Goal: Information Seeking & Learning: Find contact information

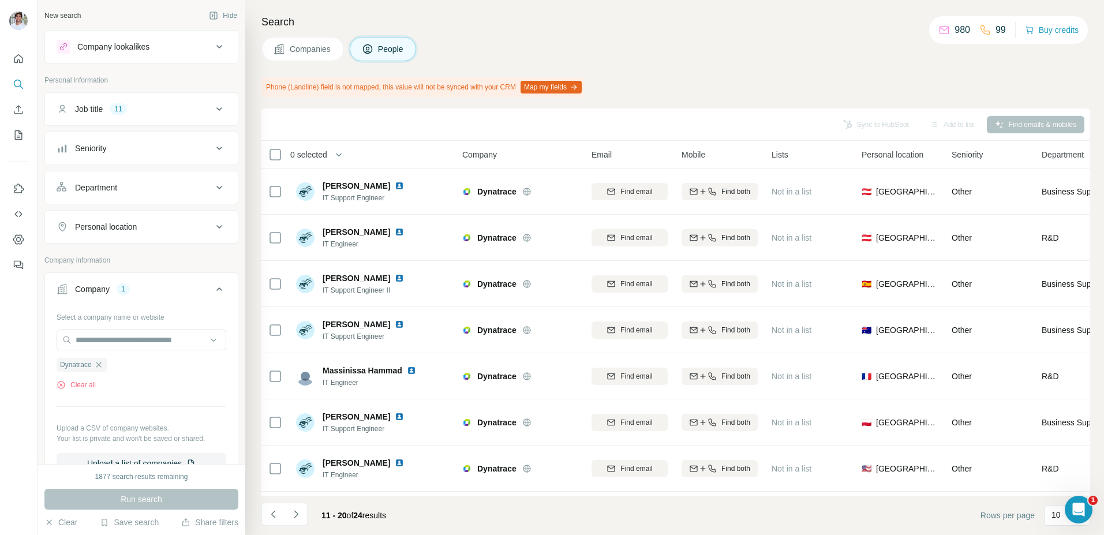
scroll to position [134, 0]
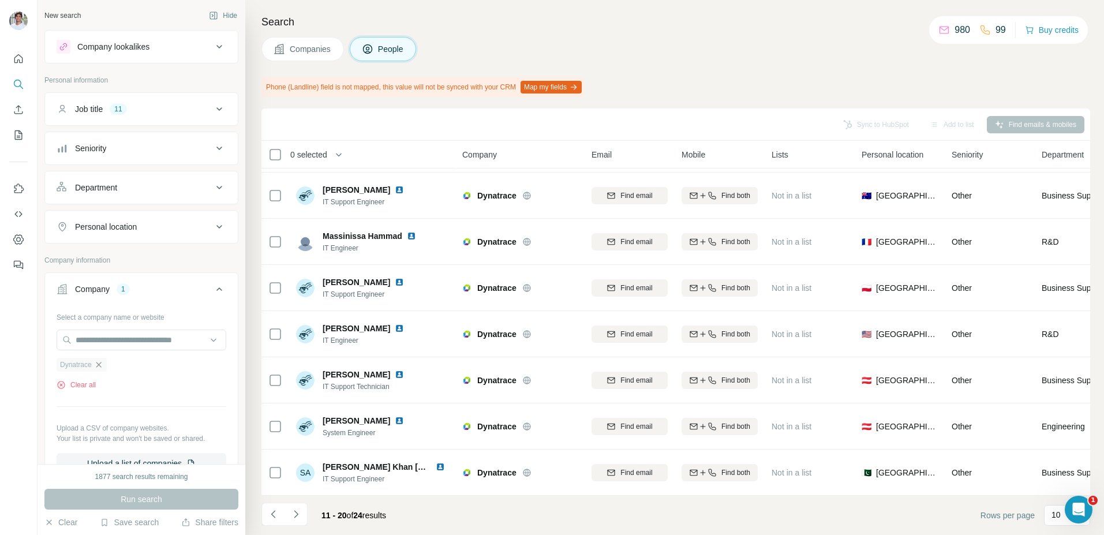
click at [100, 365] on icon "button" at bounding box center [98, 364] width 5 height 5
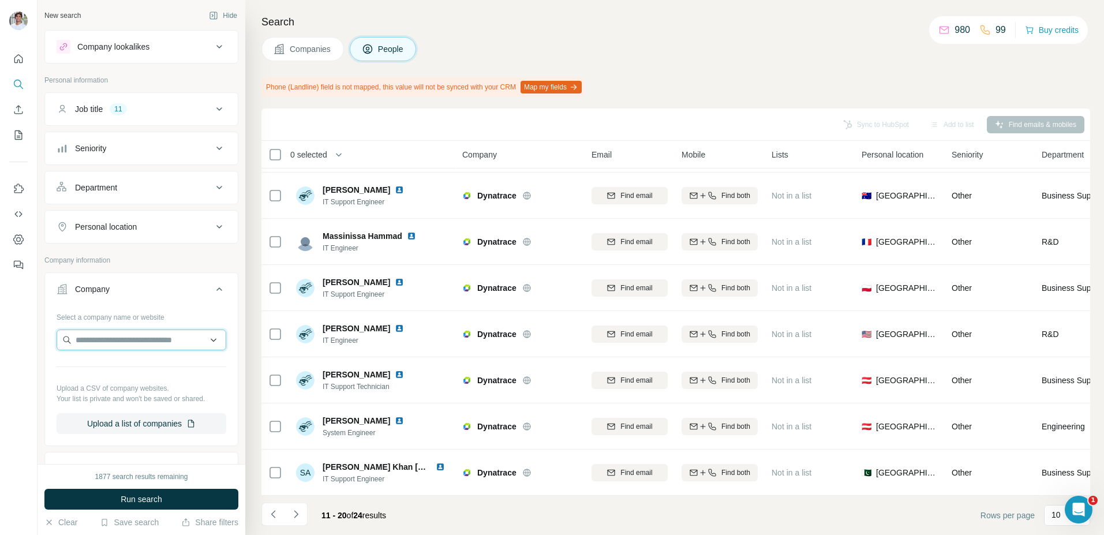
click at [106, 340] on input "text" at bounding box center [142, 340] width 170 height 21
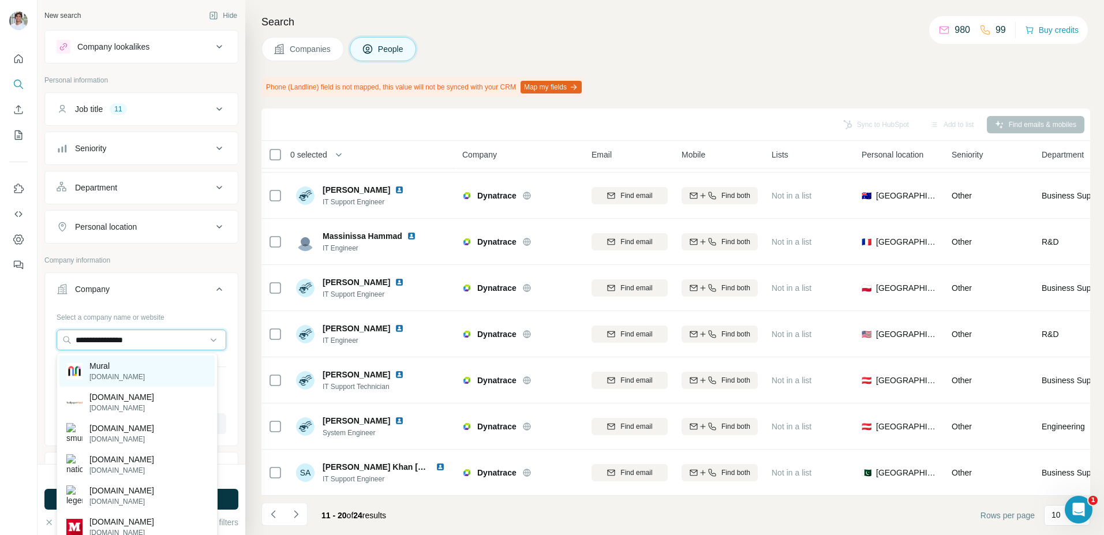
type input "**********"
click at [139, 366] on div "Mural [DOMAIN_NAME]" at bounding box center [136, 370] width 155 height 31
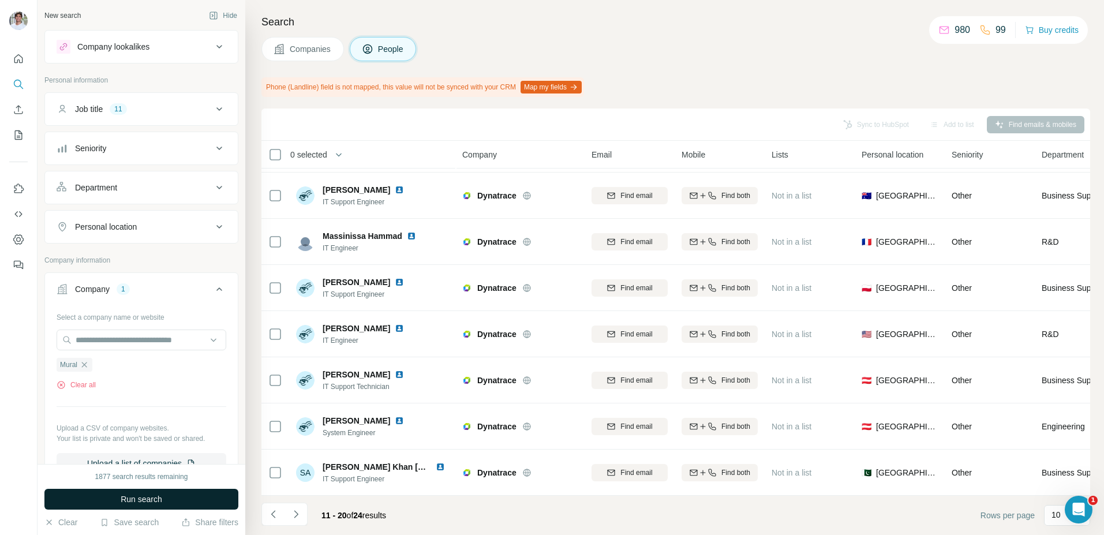
click at [139, 494] on span "Run search" at bounding box center [142, 499] width 42 height 12
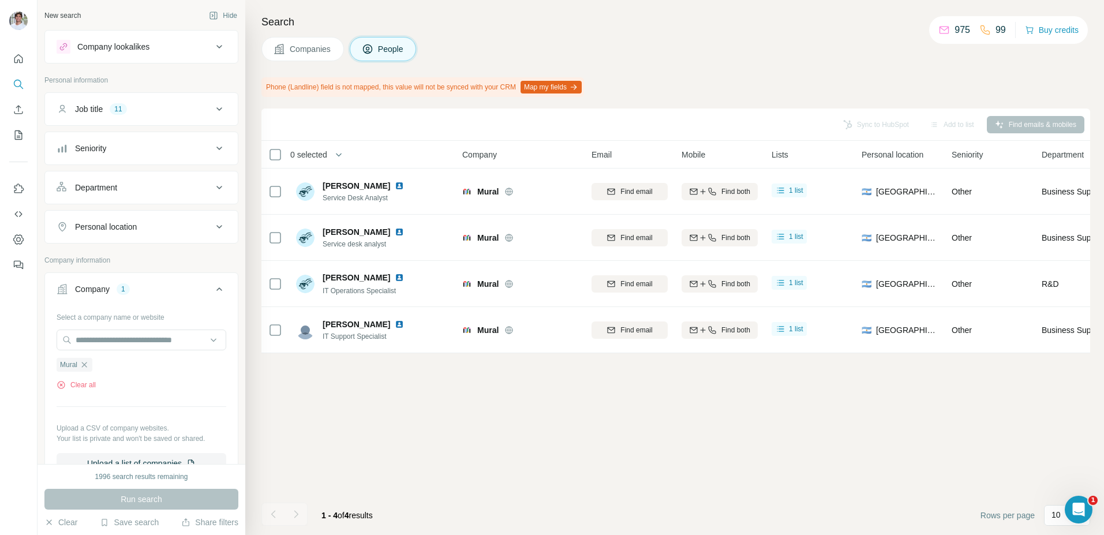
click at [319, 53] on span "Companies" at bounding box center [311, 49] width 42 height 12
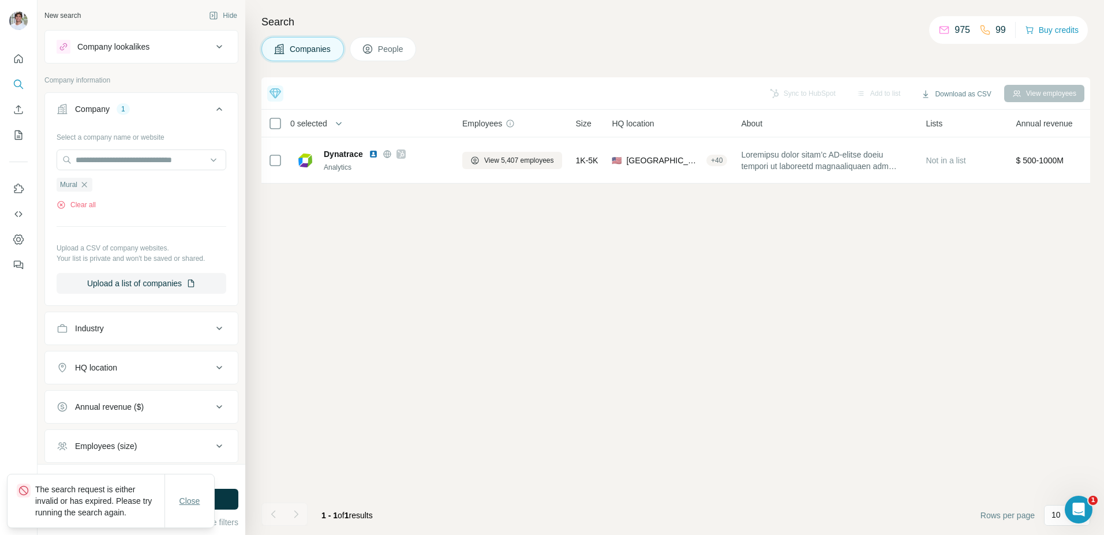
click at [201, 504] on button "Close" at bounding box center [189, 501] width 37 height 21
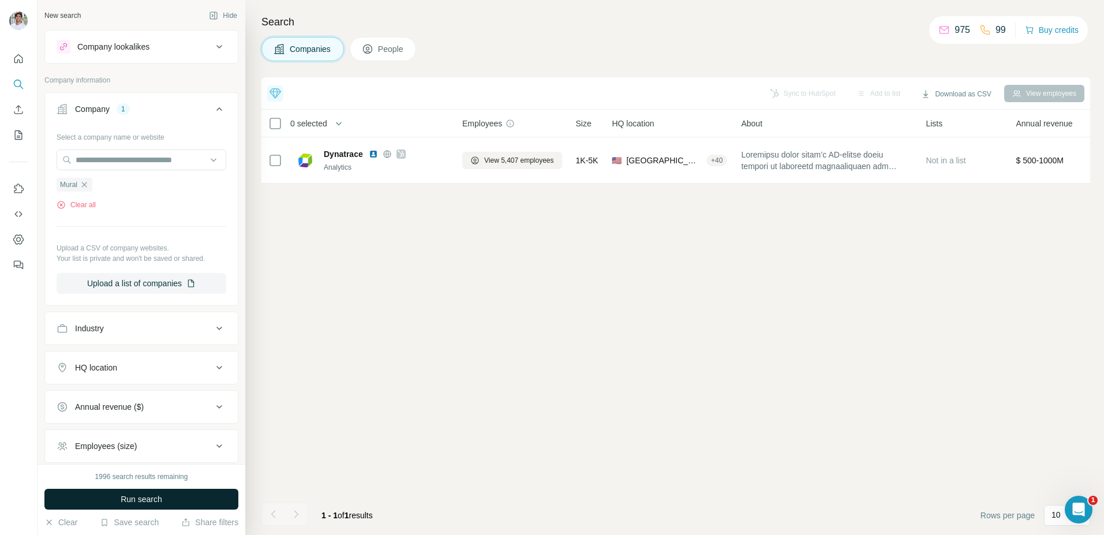
click at [218, 495] on button "Run search" at bounding box center [141, 499] width 194 height 21
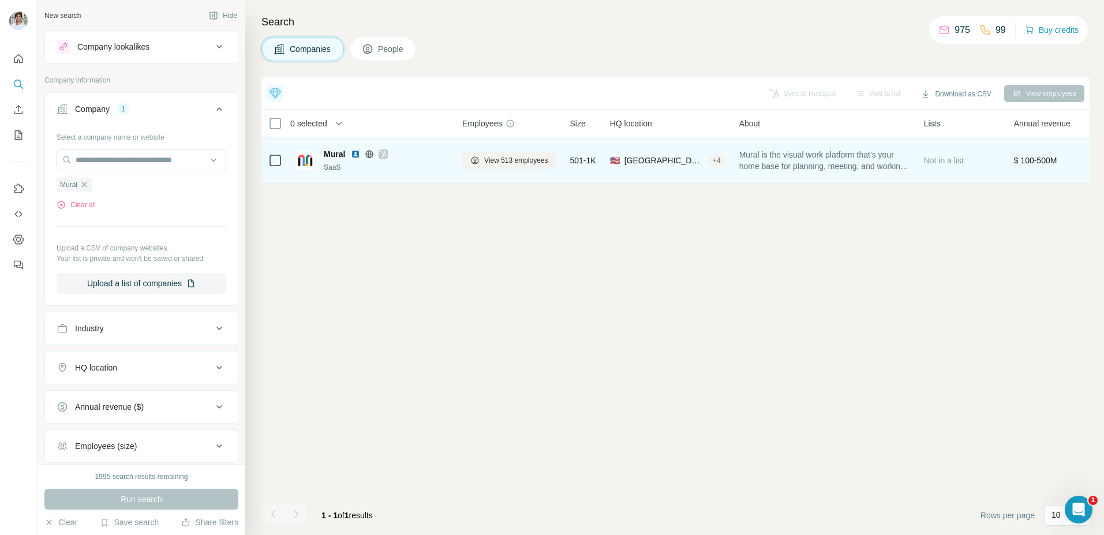
click at [357, 154] on img at bounding box center [355, 153] width 9 height 9
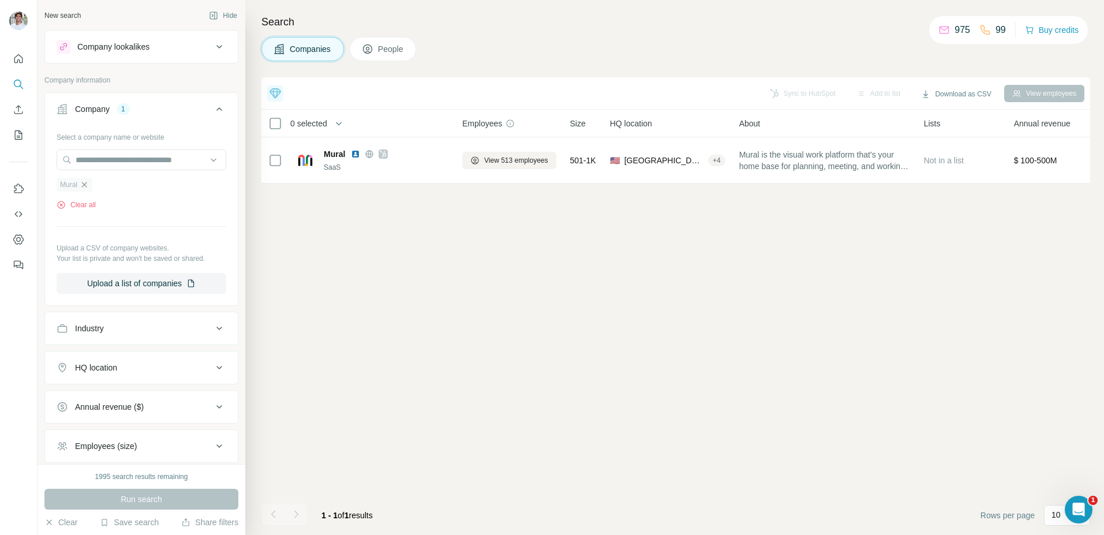
click at [84, 184] on icon "button" at bounding box center [84, 184] width 5 height 5
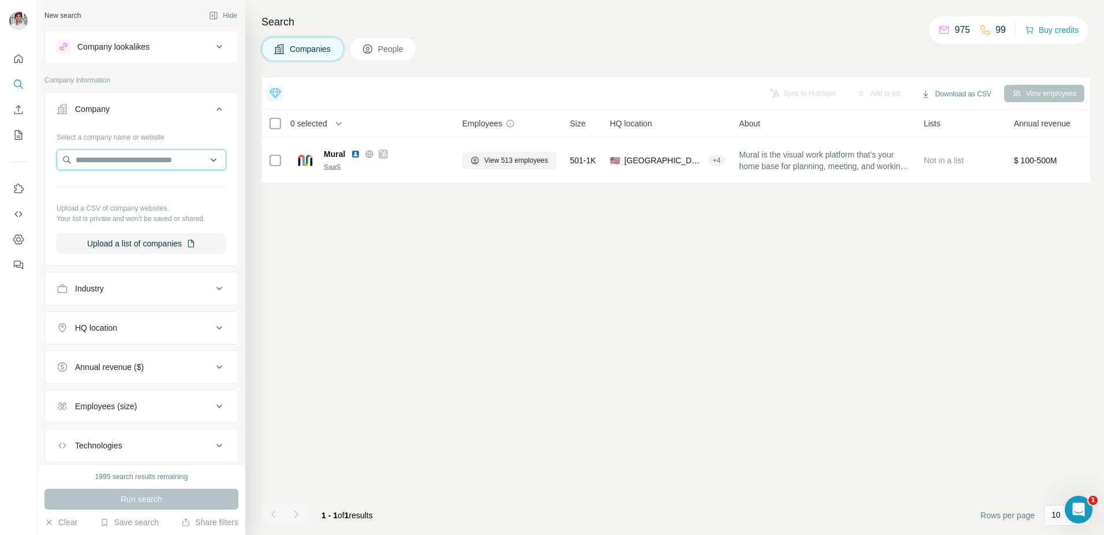
click at [113, 152] on input "text" at bounding box center [142, 159] width 170 height 21
paste input "**********"
type input "**********"
click at [129, 180] on p "BlueCat" at bounding box center [116, 186] width 55 height 12
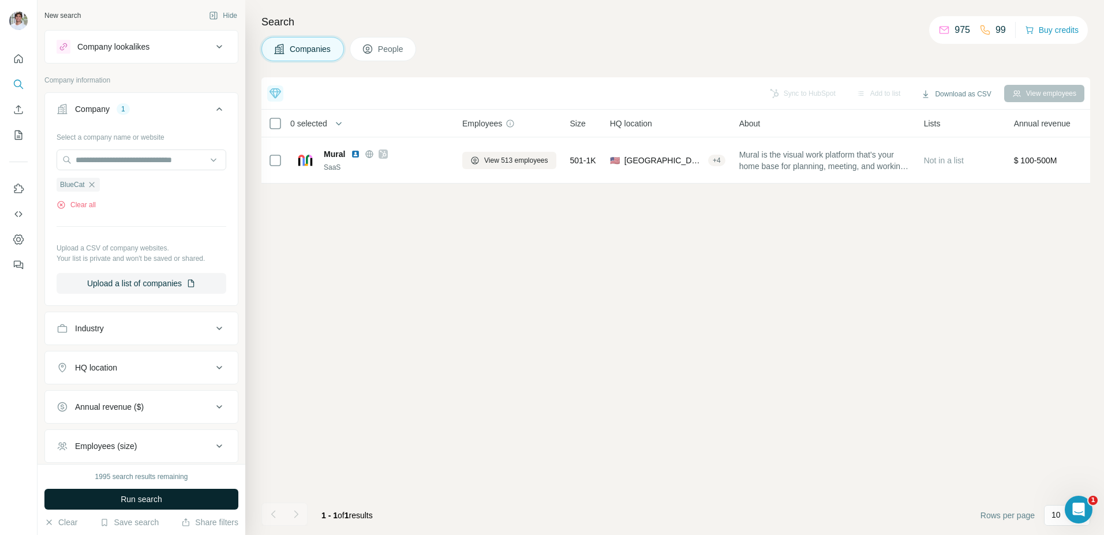
click at [128, 496] on span "Run search" at bounding box center [142, 499] width 42 height 12
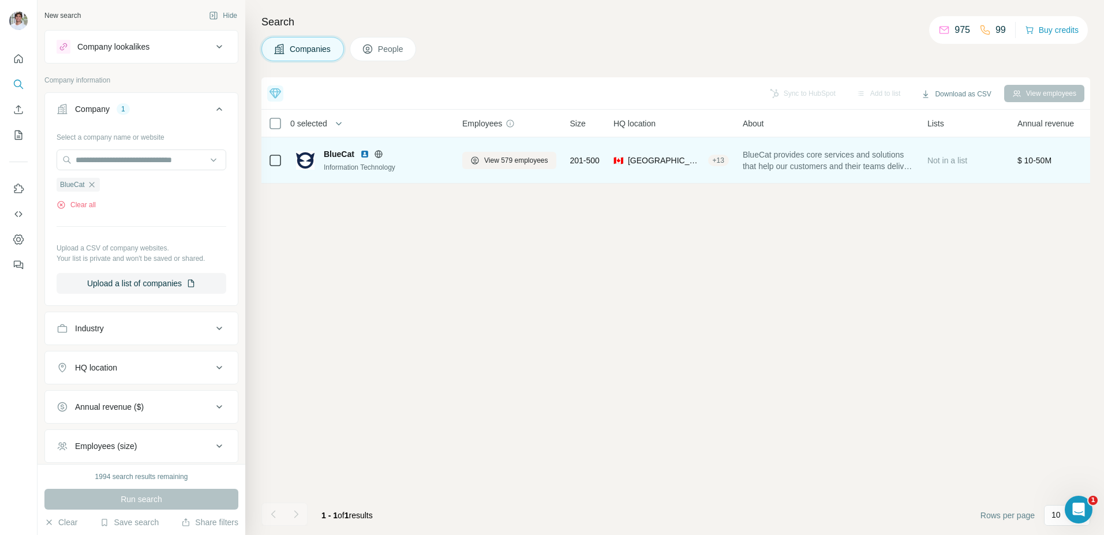
click at [366, 151] on img at bounding box center [364, 153] width 9 height 9
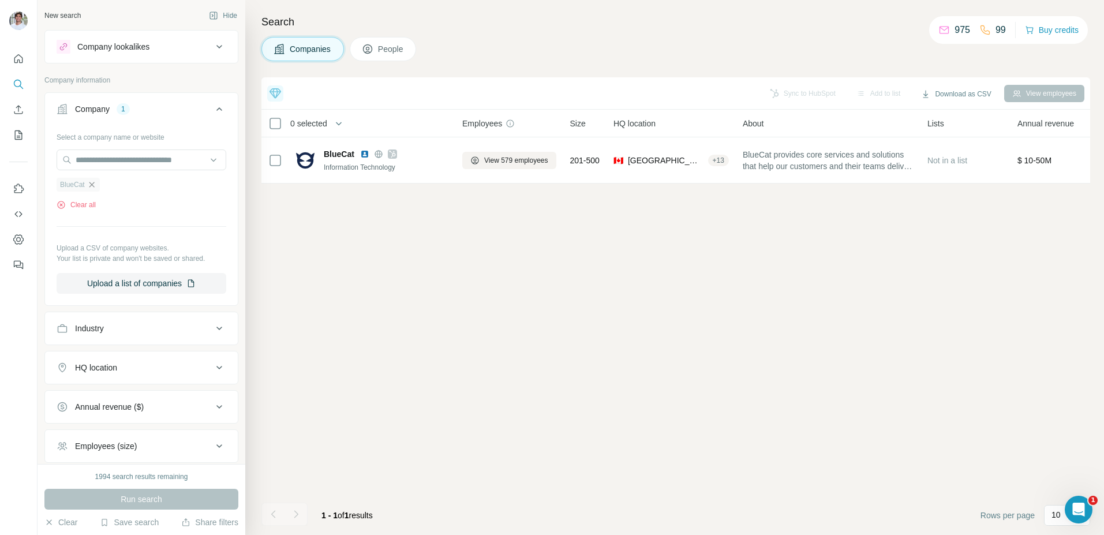
click at [91, 184] on icon "button" at bounding box center [91, 184] width 9 height 9
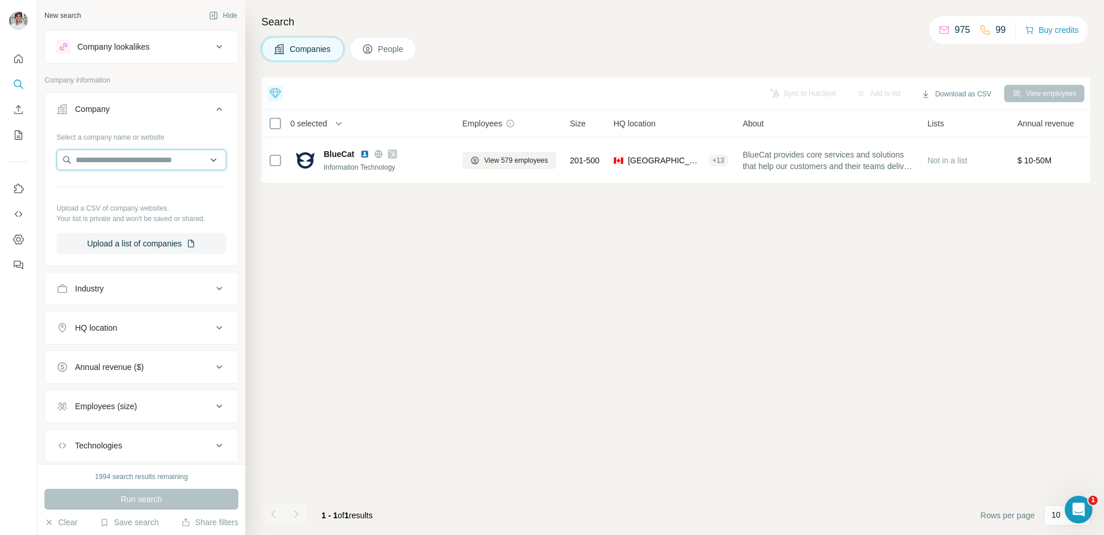
click at [111, 158] on input "text" at bounding box center [142, 159] width 170 height 21
paste input "**********"
type input "**********"
click at [122, 190] on p "Newfold Digital" at bounding box center [116, 186] width 55 height 12
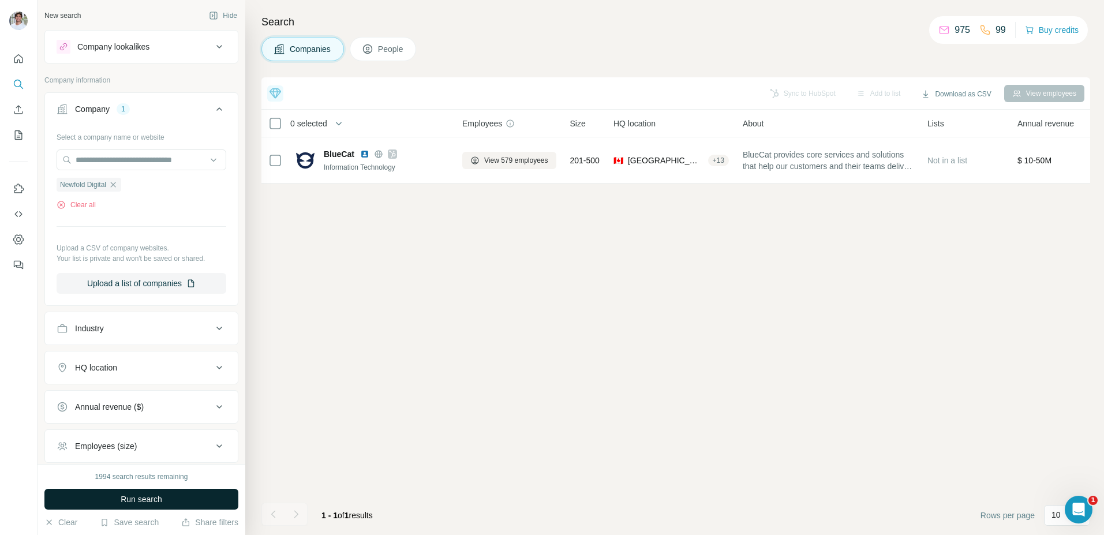
click at [117, 501] on button "Run search" at bounding box center [141, 499] width 194 height 21
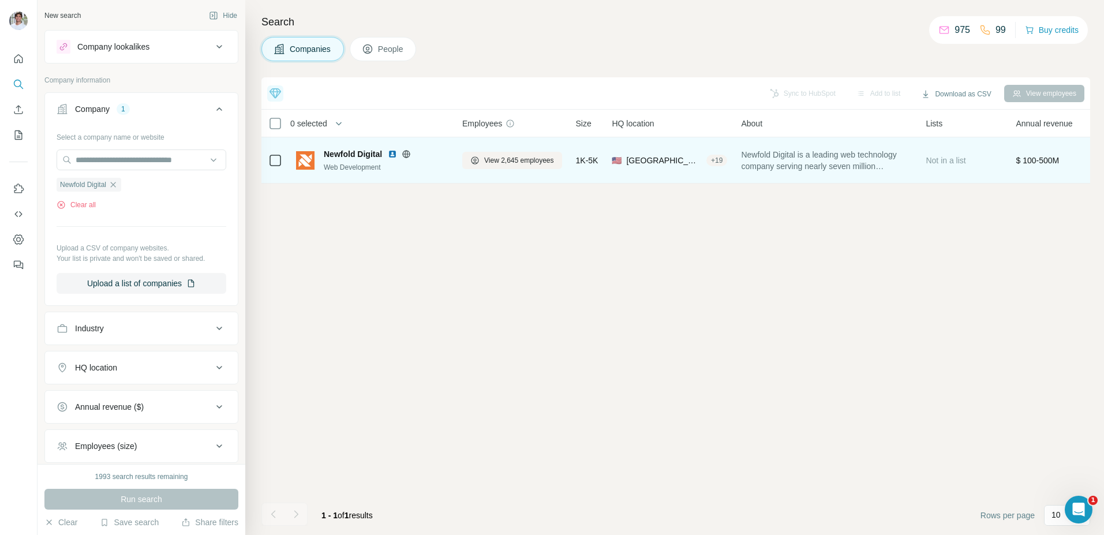
drag, startPoint x: 391, startPoint y: 152, endPoint x: 407, endPoint y: 152, distance: 16.2
click at [391, 152] on img at bounding box center [392, 153] width 9 height 9
click at [523, 152] on button "View 2,645 employees" at bounding box center [512, 160] width 100 height 17
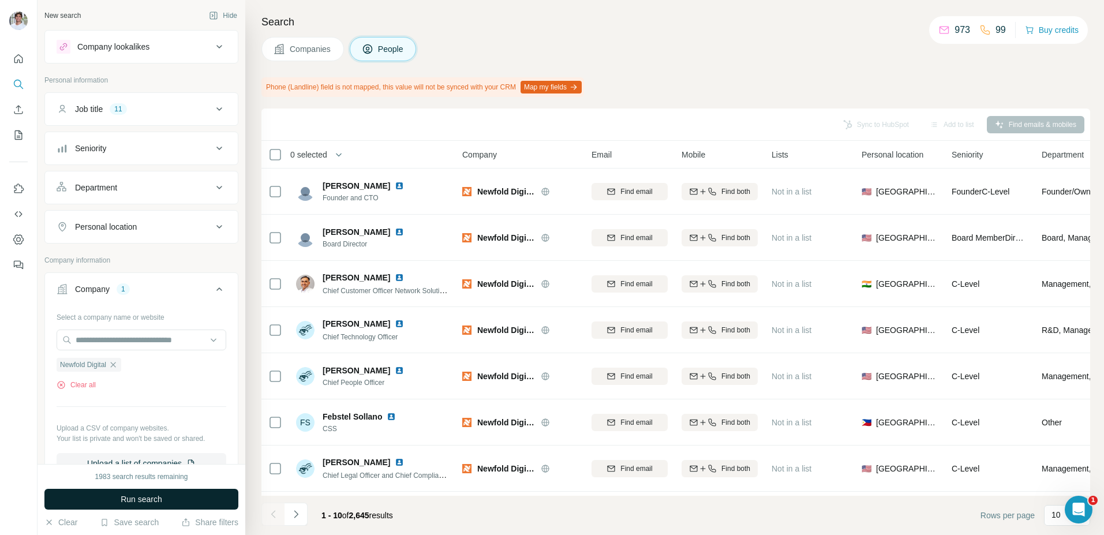
click at [166, 501] on button "Run search" at bounding box center [141, 499] width 194 height 21
